Goal: Understand process/instructions: Learn how to perform a task or action

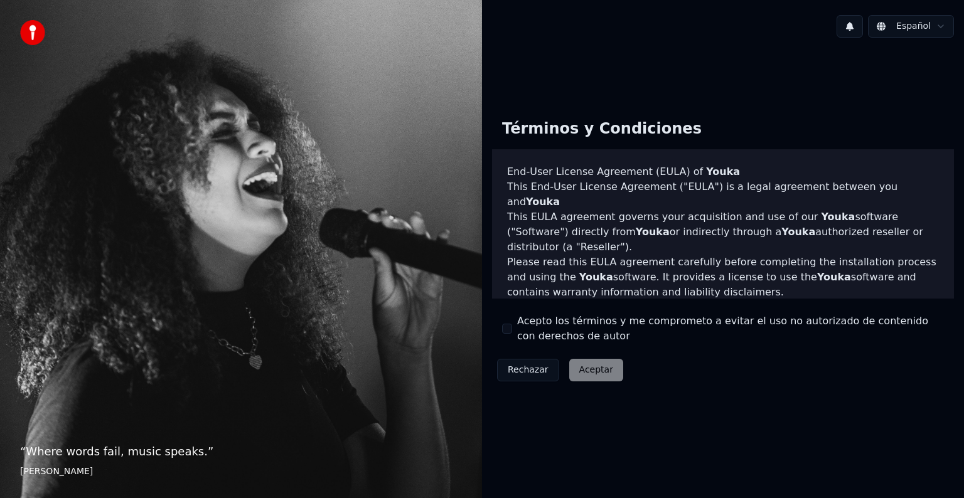
click at [506, 330] on button "Acepto los términos y me comprometo a evitar el uso no autorizado de contenido …" at bounding box center [507, 329] width 10 height 10
click at [580, 374] on button "Aceptar" at bounding box center [596, 370] width 54 height 23
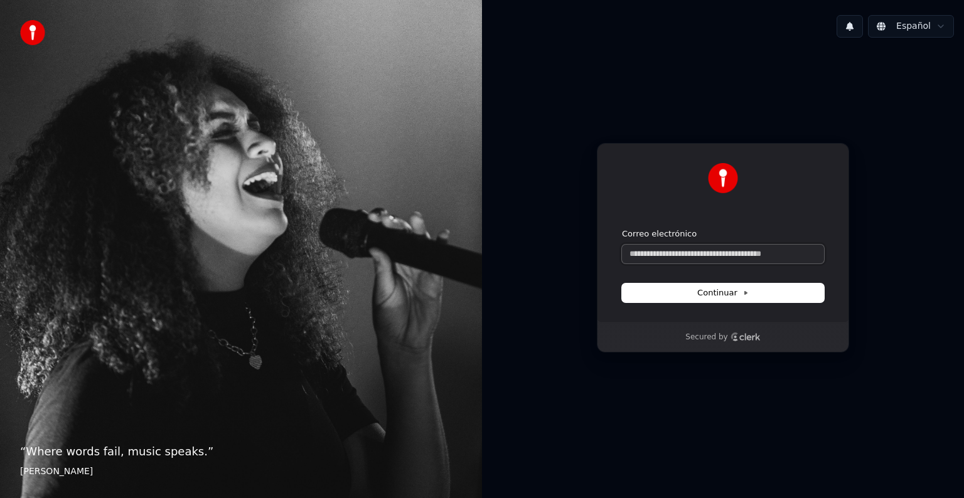
click at [654, 259] on input "Correo electrónico" at bounding box center [723, 254] width 202 height 19
click at [733, 289] on span "Continuar" at bounding box center [722, 292] width 51 height 11
type input "**********"
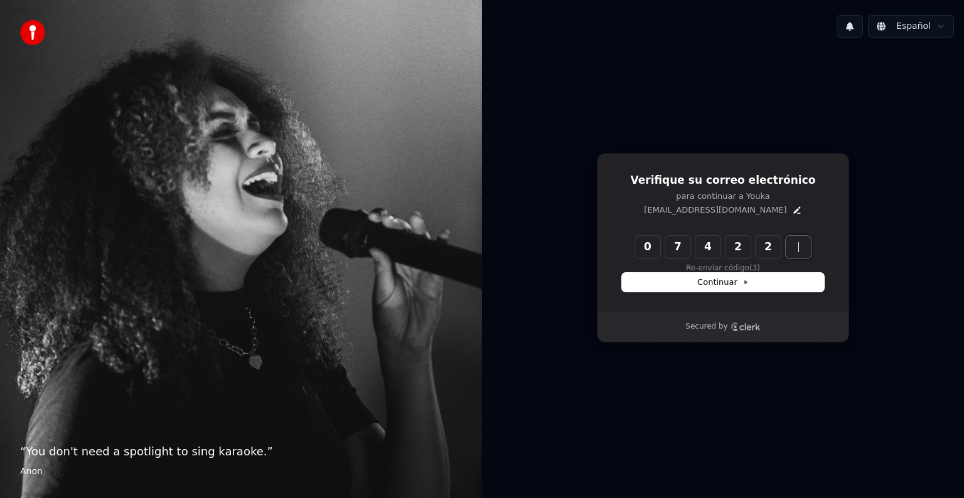
type input "******"
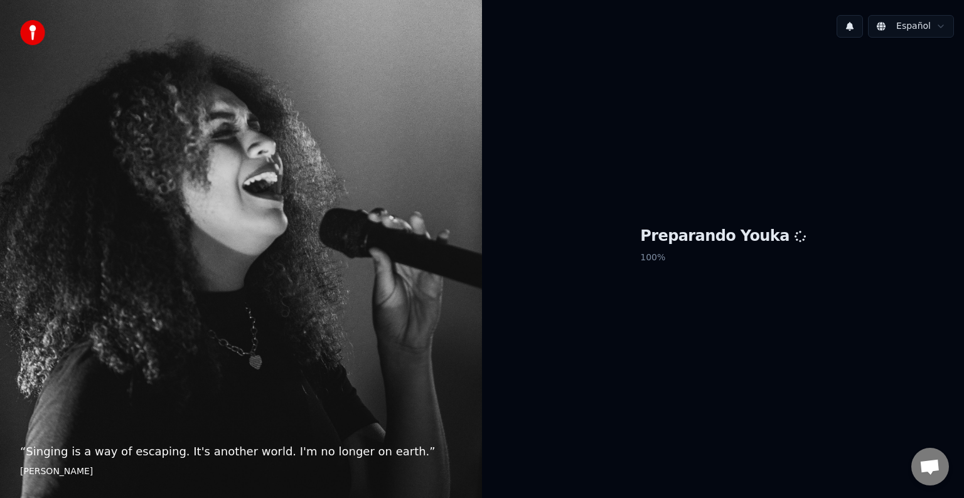
click at [765, 300] on div "Preparando Youka 100 %" at bounding box center [723, 248] width 482 height 400
click at [141, 205] on div "“ Singing is a way of escaping. It's another world. I'm no longer on earth. ” […" at bounding box center [241, 249] width 482 height 498
click at [417, 285] on div "“ Singing is a way of escaping. It's another world. I'm no longer on earth. ” […" at bounding box center [241, 249] width 482 height 498
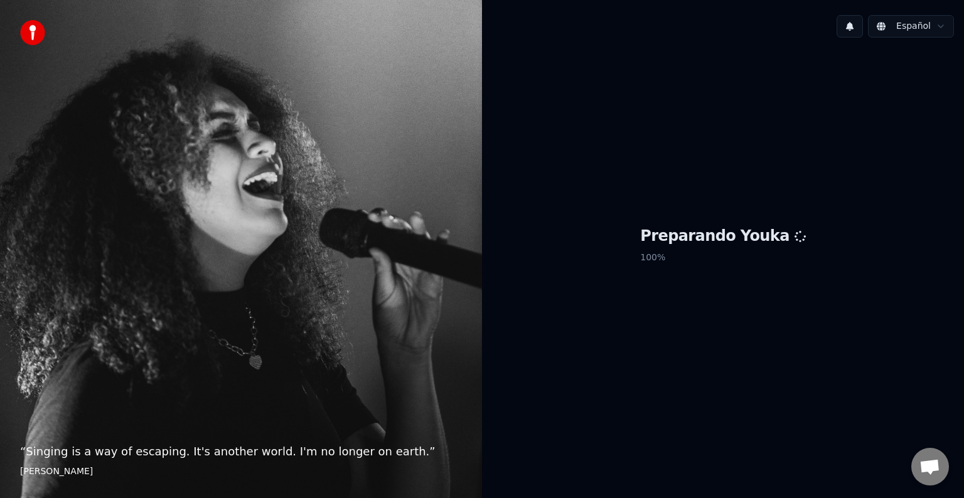
click at [412, 285] on div "“ Singing is a way of escaping. It's another world. I'm no longer on earth. ” […" at bounding box center [241, 249] width 482 height 498
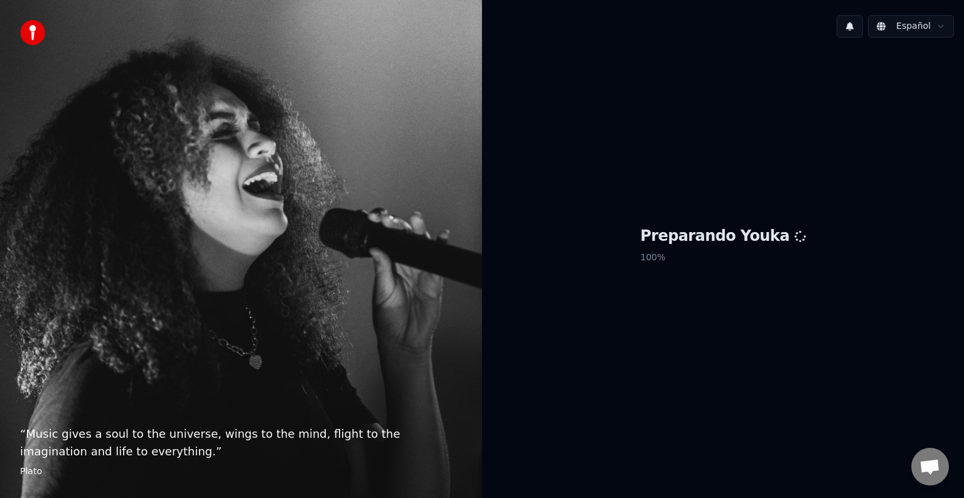
click at [696, 163] on div "Preparando Youka 100 %" at bounding box center [723, 248] width 482 height 400
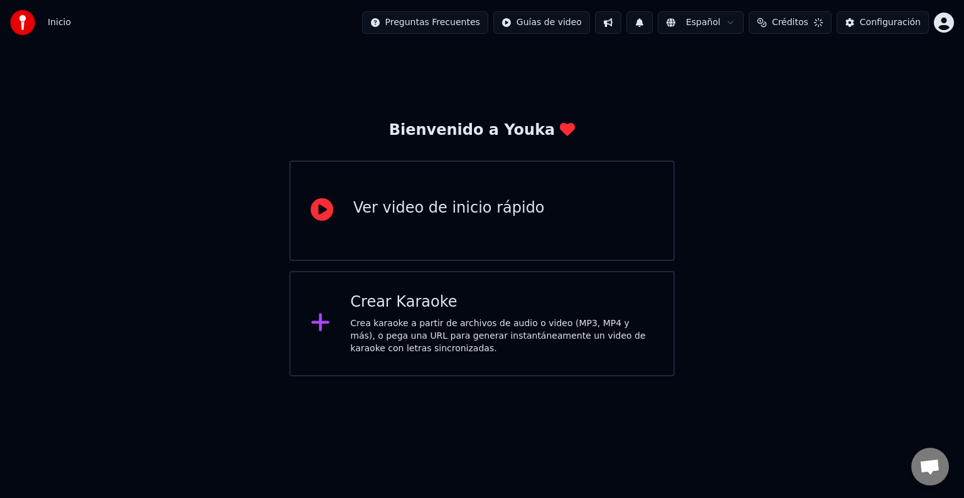
click at [318, 212] on icon at bounding box center [322, 209] width 23 height 23
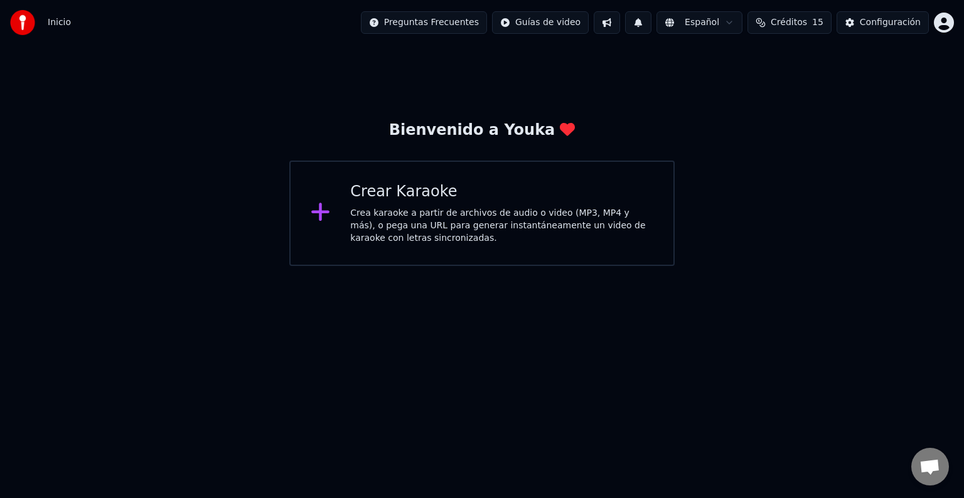
click at [314, 209] on icon at bounding box center [321, 212] width 20 height 23
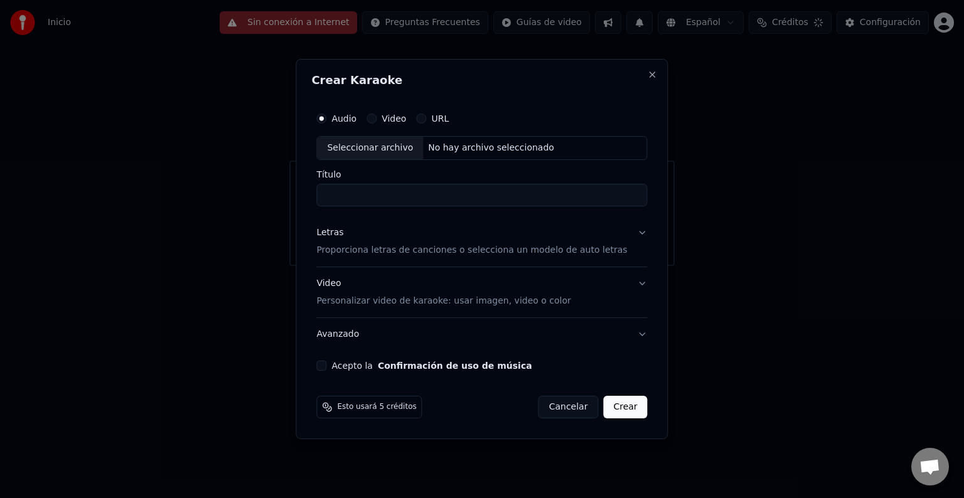
click at [507, 201] on input "Título" at bounding box center [481, 195] width 331 height 23
type input "**********"
click at [377, 116] on button "Video" at bounding box center [372, 119] width 10 height 10
click at [326, 116] on button "Audio" at bounding box center [321, 119] width 10 height 10
click at [542, 188] on input "Título" at bounding box center [481, 195] width 331 height 23
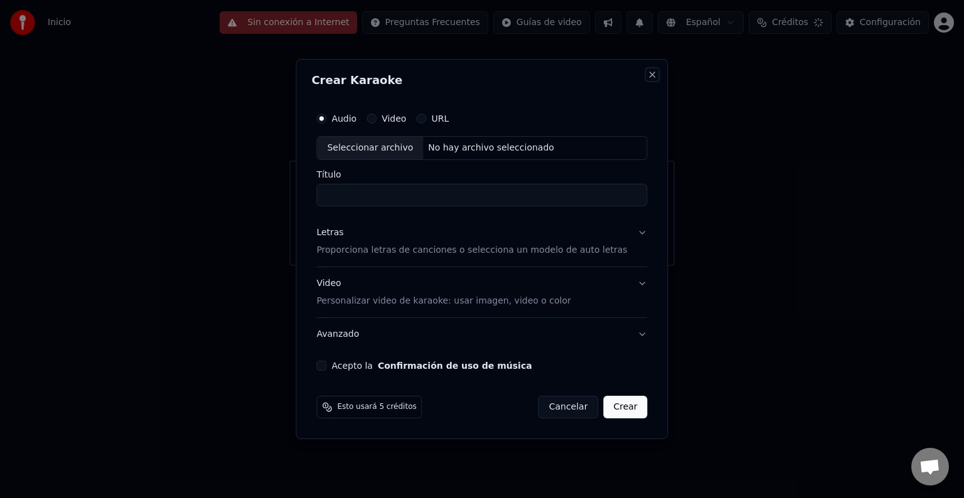
click at [648, 75] on button "Close" at bounding box center [653, 75] width 10 height 10
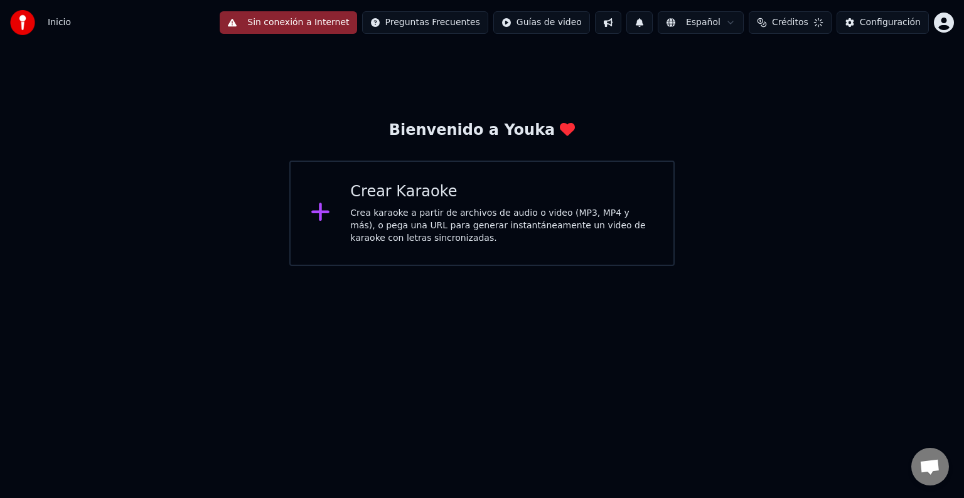
click at [562, 16] on html "Inicio Sin conexión a Internet Preguntas Frecuentes Guías de video Español Créd…" at bounding box center [482, 133] width 964 height 266
click at [542, 51] on div "Guía de inicio rápido" at bounding box center [568, 50] width 151 height 20
